Goal: Task Accomplishment & Management: Manage account settings

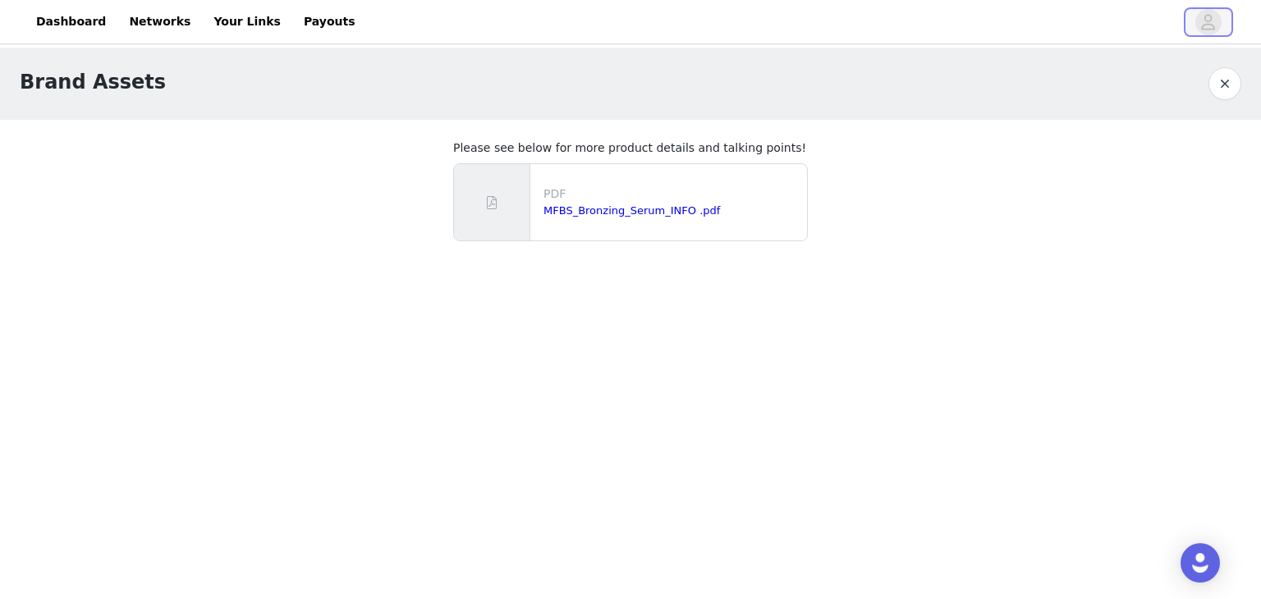
click at [1213, 19] on icon "avatar" at bounding box center [1208, 22] width 16 height 26
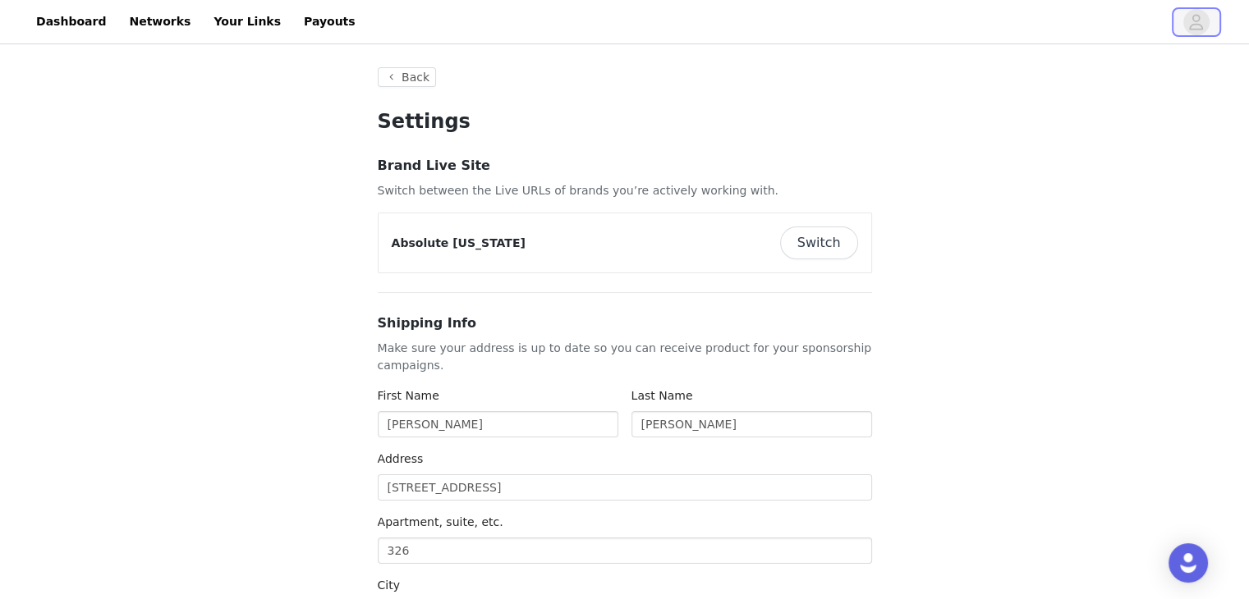
type input "+1 ([GEOGRAPHIC_DATA])"
click at [211, 12] on link "Your Links" at bounding box center [247, 21] width 87 height 37
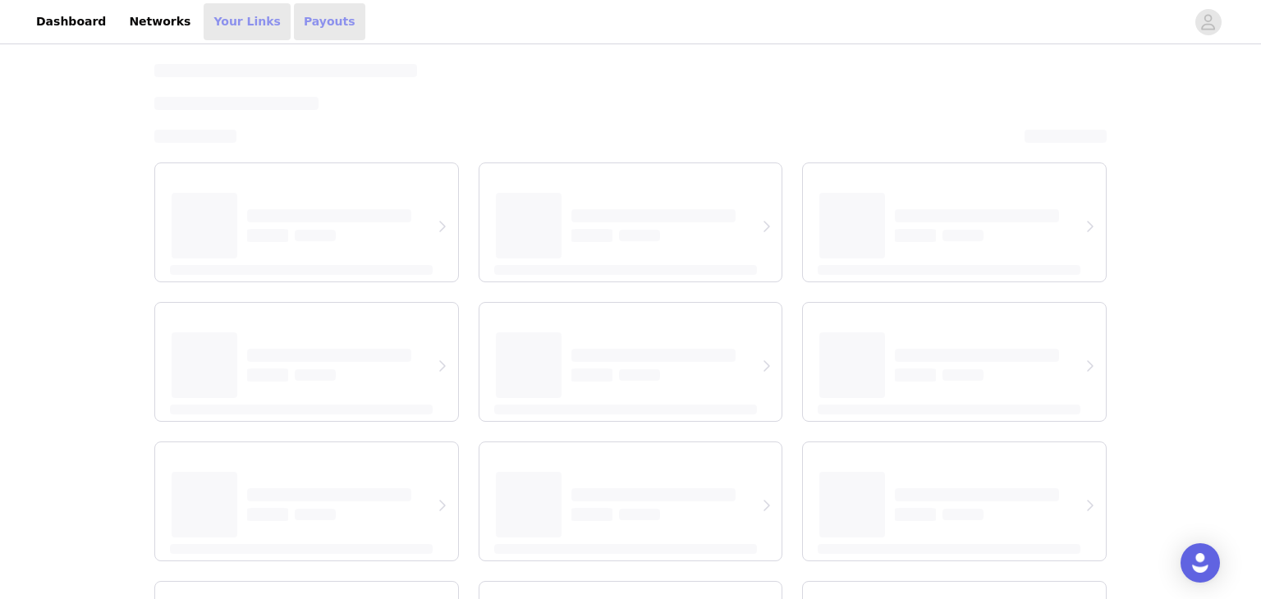
select select "12"
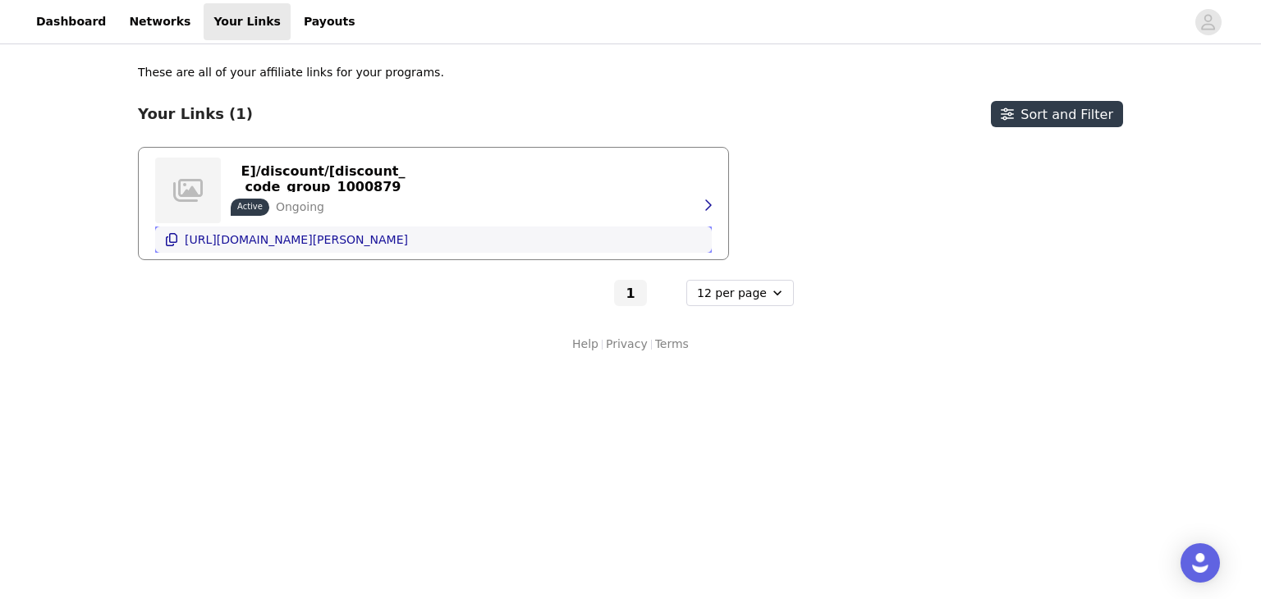
click at [398, 252] on button "[URL][DOMAIN_NAME][PERSON_NAME]" at bounding box center [433, 240] width 557 height 26
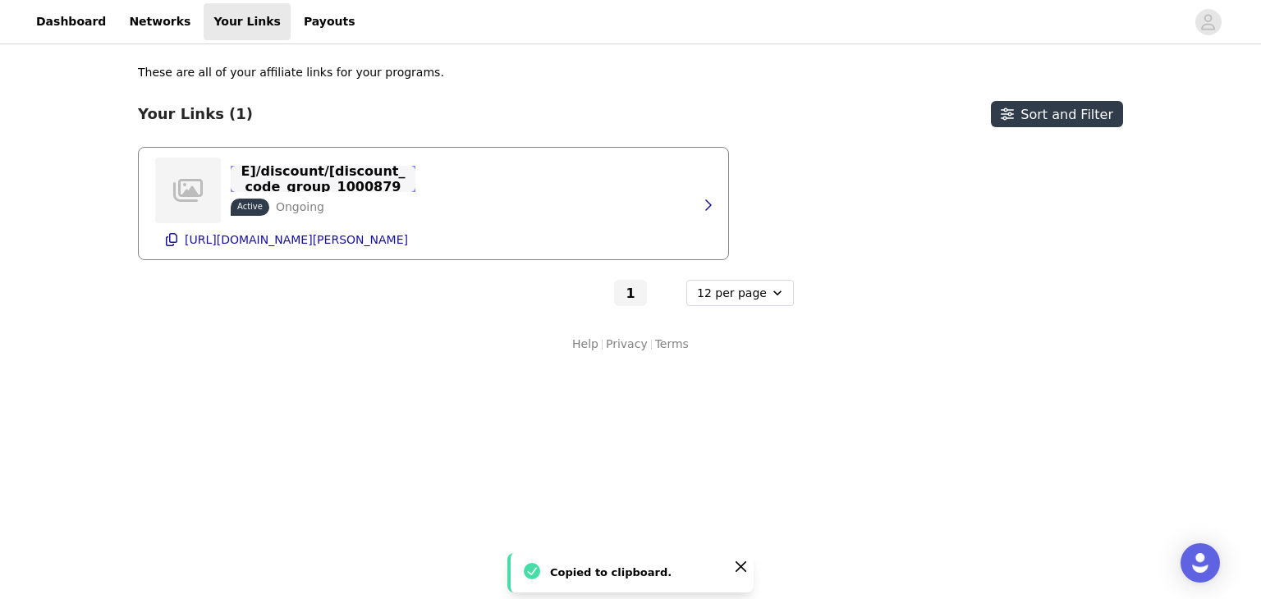
click at [359, 175] on p "https://[DOMAIN_NAME]/discount/[discount_code_group_10008792]" at bounding box center [323, 179] width 165 height 62
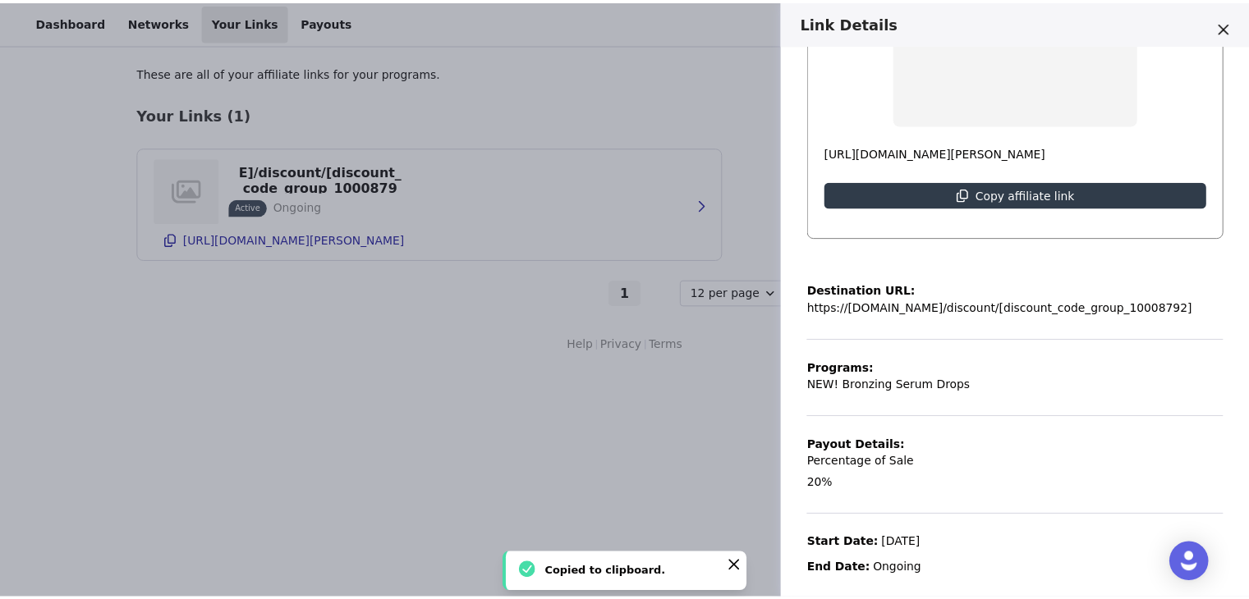
scroll to position [318, 0]
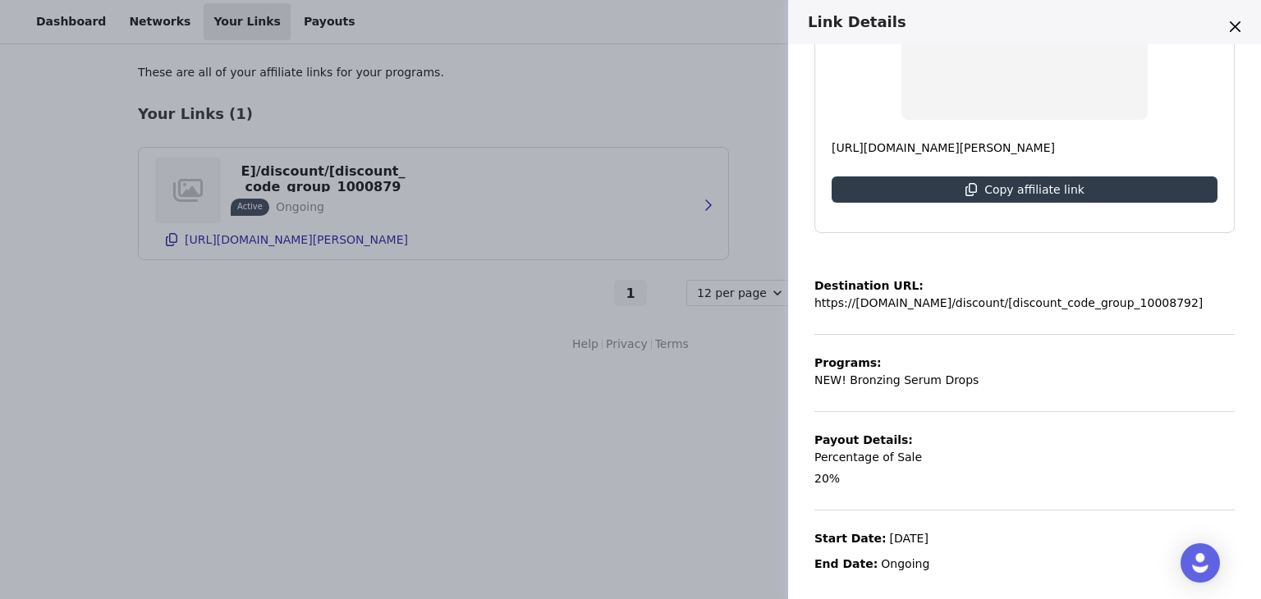
click at [588, 401] on div "Link Details https://[DOMAIN_NAME]/discount/[discount_code_group_10008792] Acti…" at bounding box center [630, 299] width 1261 height 599
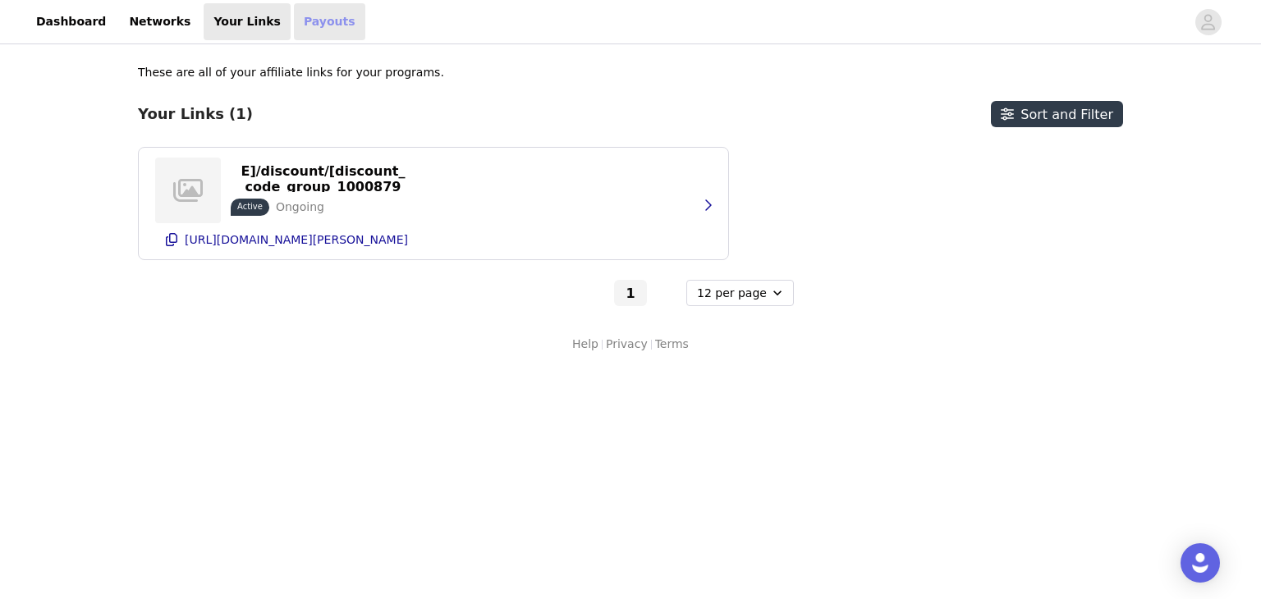
click at [294, 7] on link "Payouts" at bounding box center [329, 21] width 71 height 37
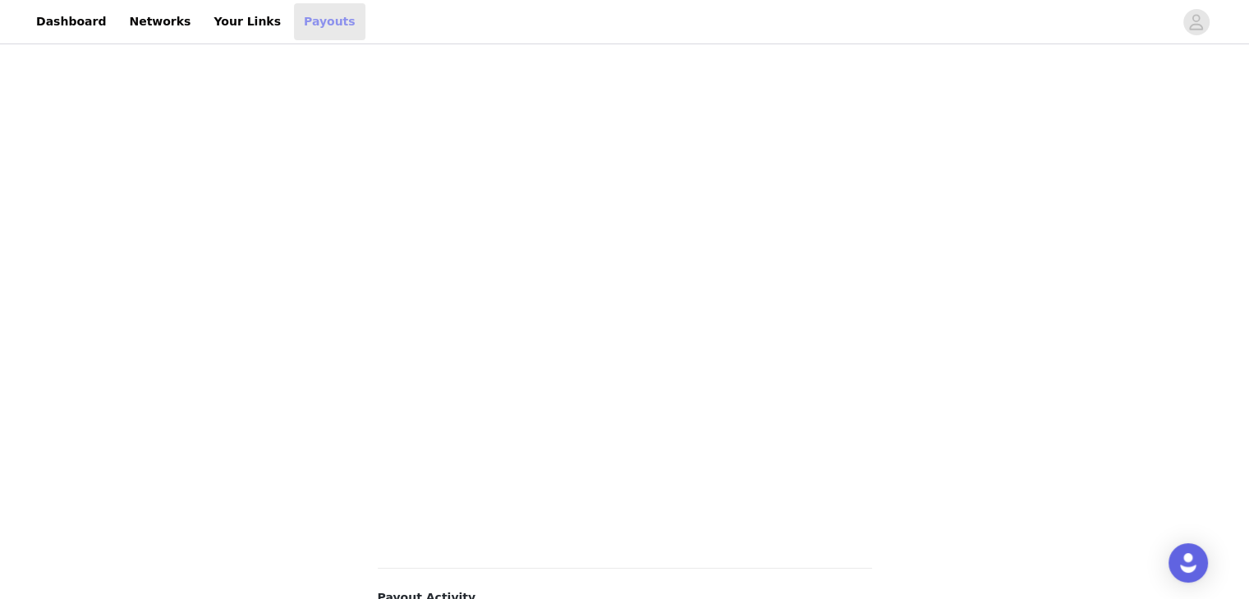
scroll to position [506, 0]
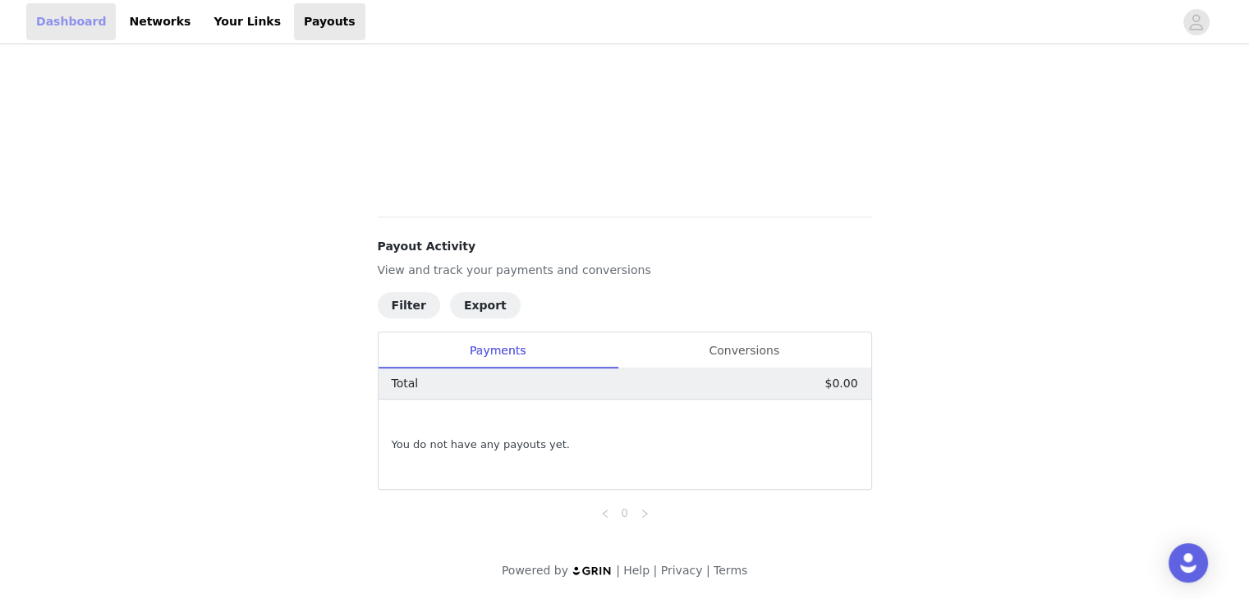
click at [66, 16] on link "Dashboard" at bounding box center [70, 21] width 89 height 37
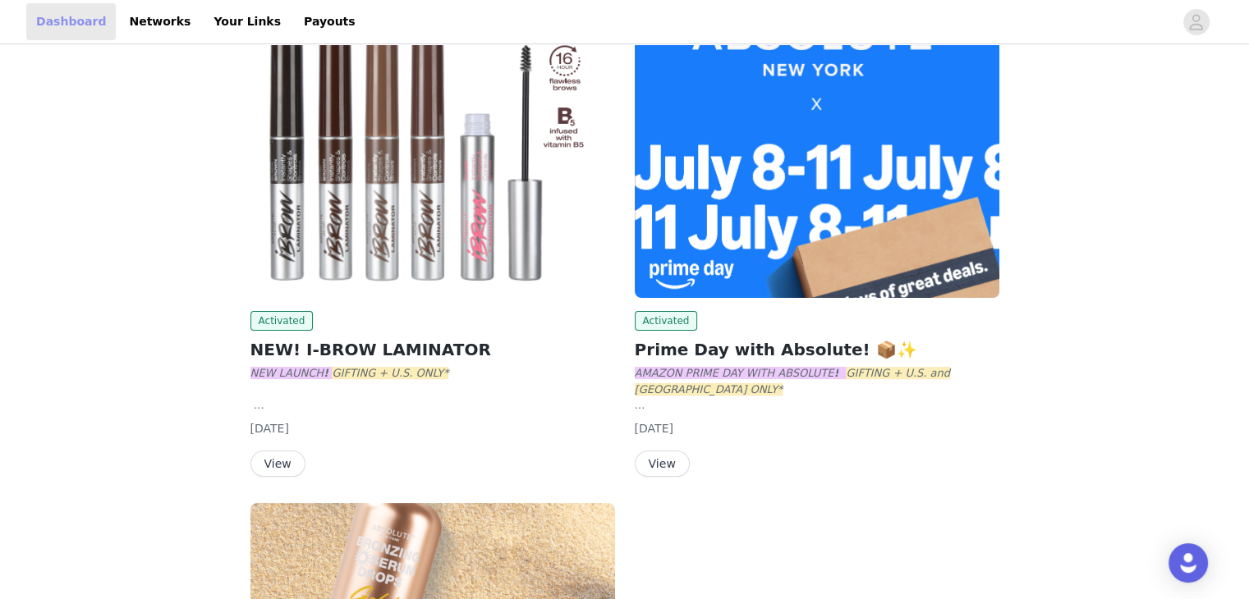
scroll to position [164, 0]
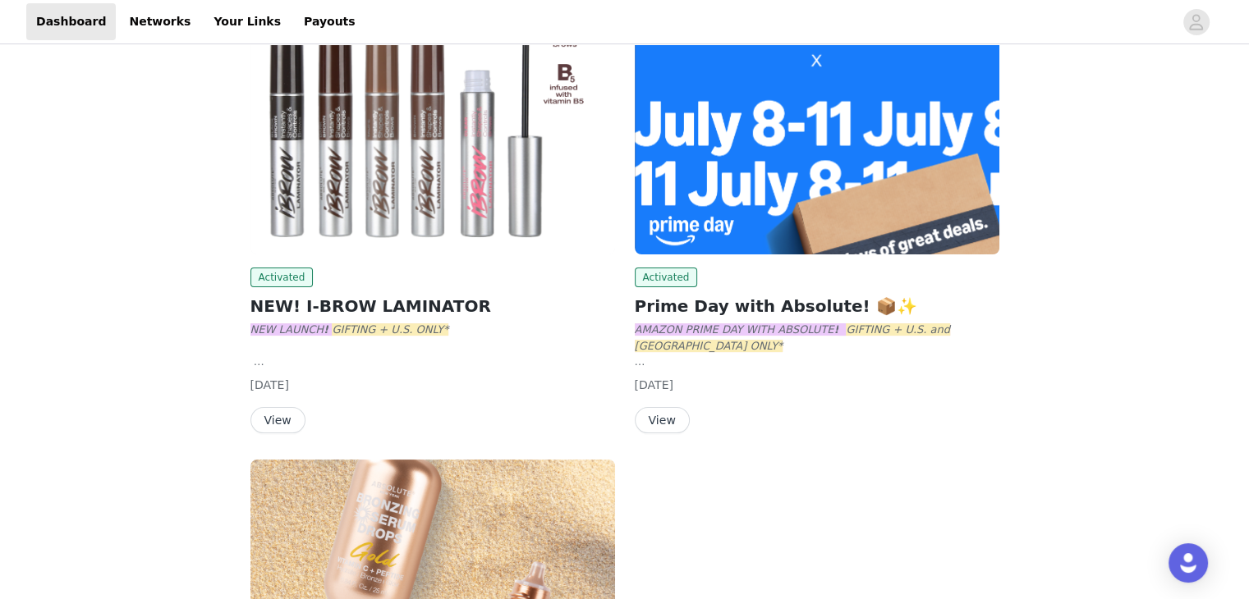
click at [366, 188] on img at bounding box center [432, 117] width 364 height 273
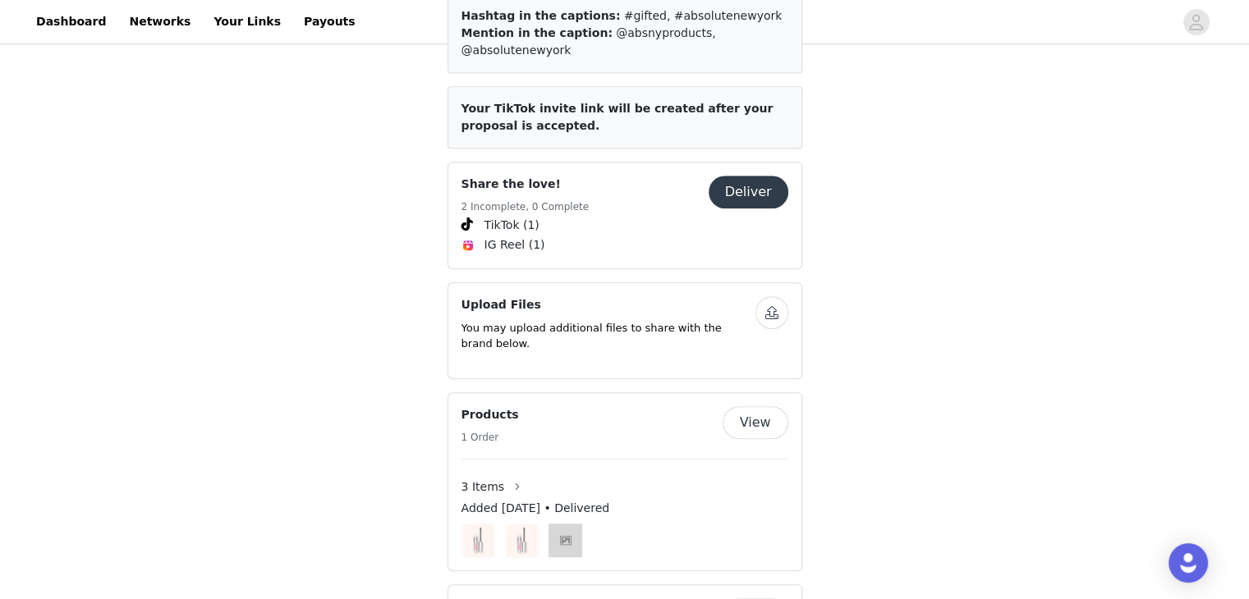
scroll to position [903, 0]
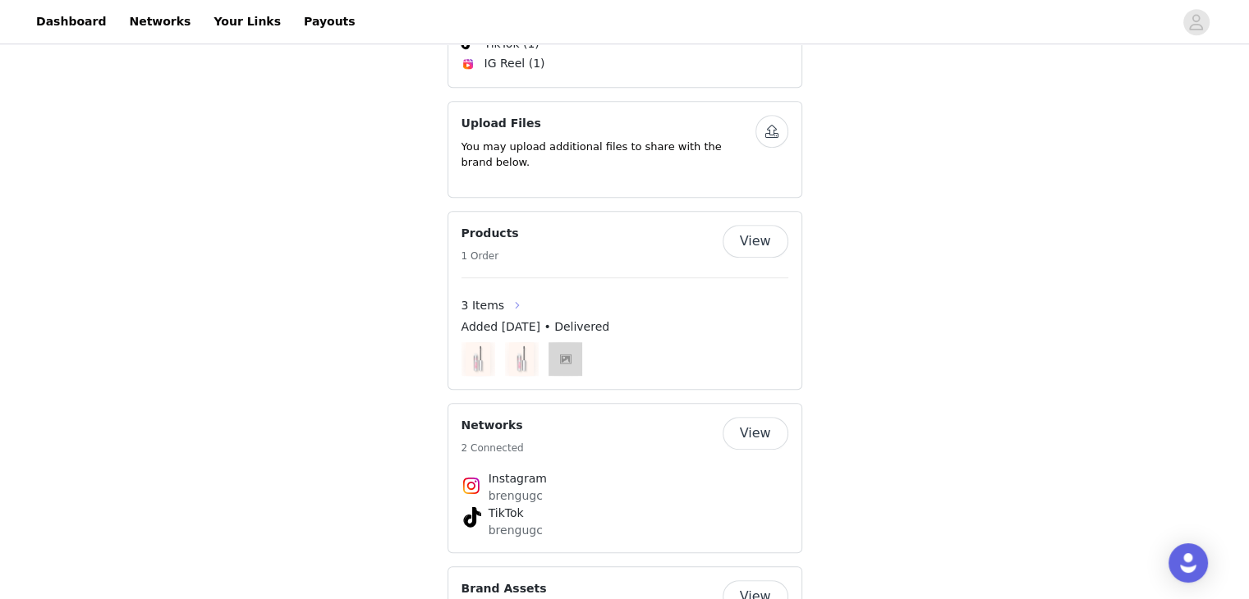
click at [507, 292] on button "button" at bounding box center [517, 305] width 26 height 26
